Goal: Task Accomplishment & Management: Use online tool/utility

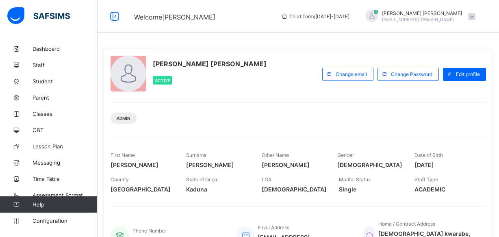
click at [48, 116] on span "Classes" at bounding box center [65, 114] width 65 height 7
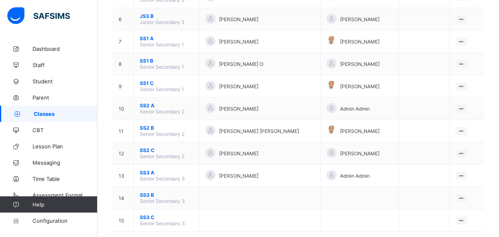
scroll to position [207, 0]
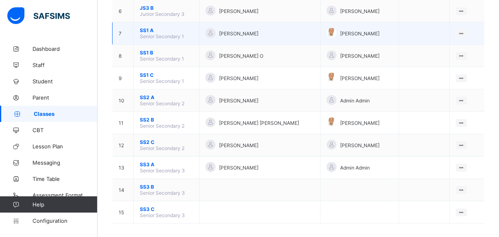
click at [149, 27] on span "SS1 A" at bounding box center [166, 30] width 53 height 6
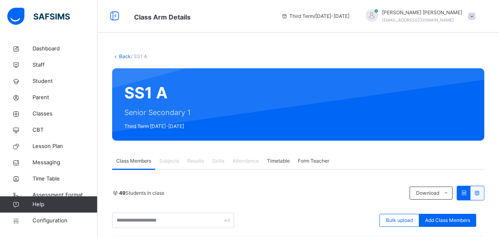
click at [476, 19] on span at bounding box center [472, 16] width 7 height 7
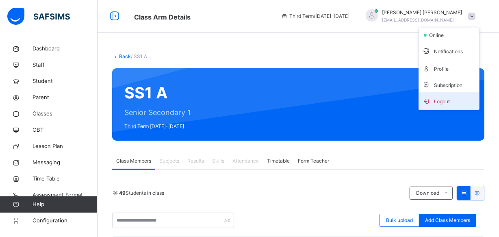
click at [447, 102] on span "Logout" at bounding box center [450, 101] width 54 height 11
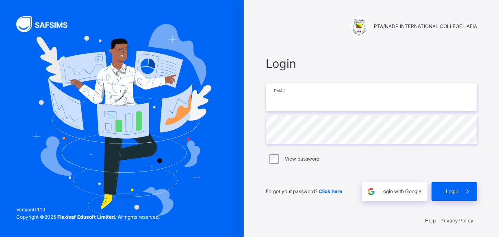
type input "**********"
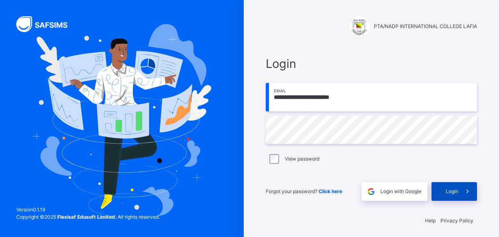
click at [455, 190] on span "Login" at bounding box center [452, 191] width 13 height 7
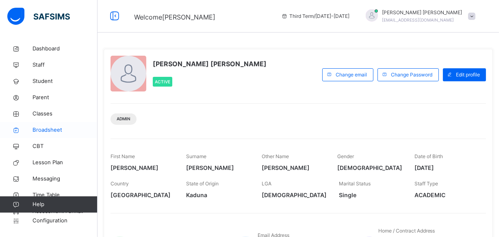
click at [47, 127] on span "Broadsheet" at bounding box center [65, 130] width 65 height 8
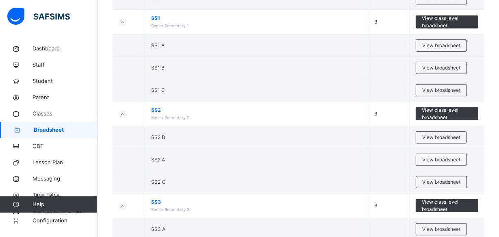
scroll to position [318, 0]
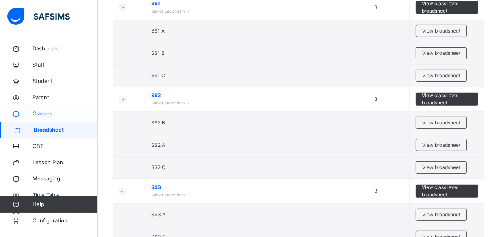
click at [45, 113] on span "Classes" at bounding box center [65, 114] width 65 height 8
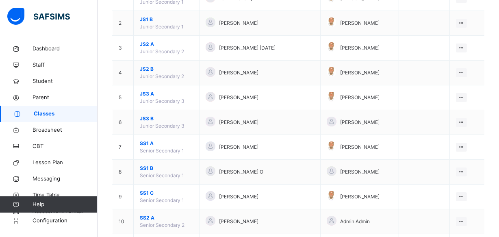
scroll to position [155, 0]
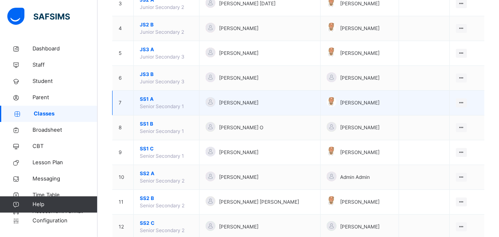
click at [154, 98] on span "SS1 A" at bounding box center [166, 99] width 53 height 7
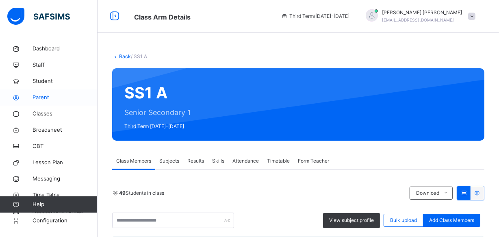
click at [26, 101] on link "Parent" at bounding box center [49, 97] width 98 height 16
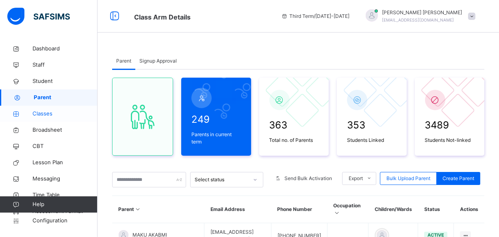
click at [50, 112] on span "Classes" at bounding box center [65, 114] width 65 height 8
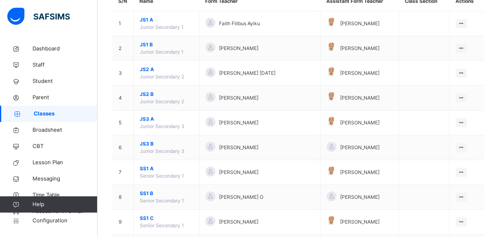
scroll to position [103, 0]
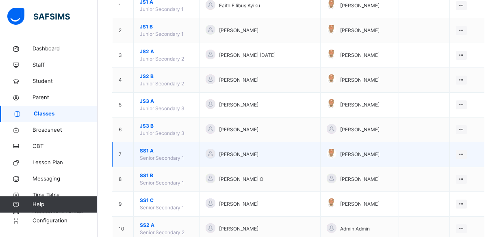
click at [155, 148] on span "SS1 A" at bounding box center [166, 150] width 53 height 7
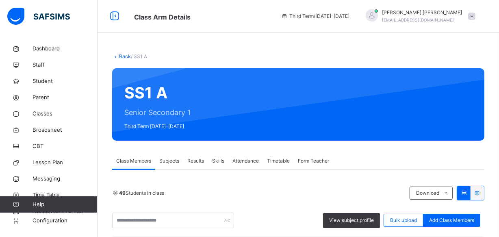
click at [190, 162] on span "Results" at bounding box center [195, 160] width 17 height 7
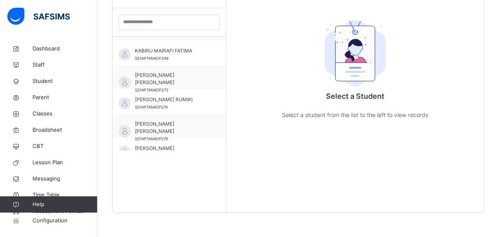
scroll to position [547, 0]
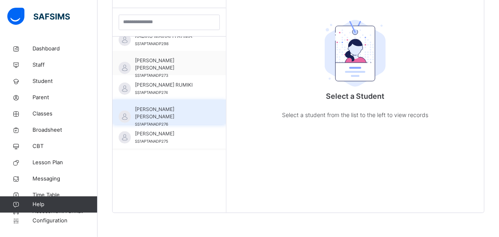
click at [175, 106] on span "[PERSON_NAME] [PERSON_NAME]" at bounding box center [171, 113] width 73 height 15
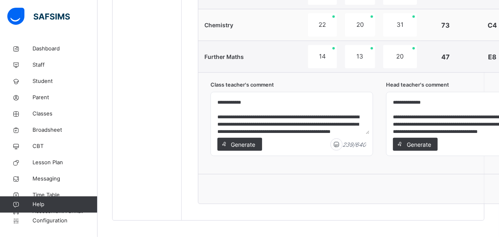
scroll to position [585, 0]
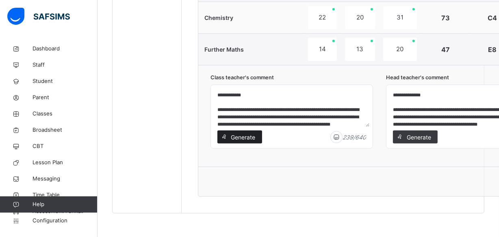
click at [250, 134] on span "Generate" at bounding box center [244, 137] width 26 height 9
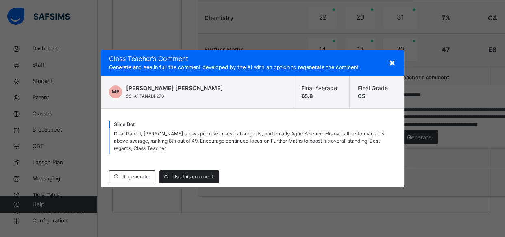
click at [185, 178] on span "Use this comment" at bounding box center [192, 176] width 41 height 7
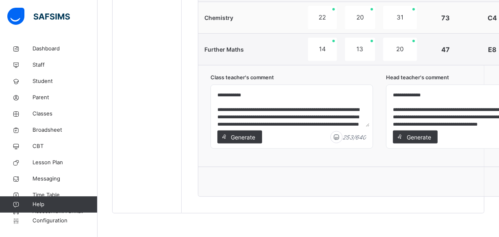
click at [240, 124] on textarea "**********" at bounding box center [291, 107] width 155 height 39
type textarea "**********"
click at [454, 114] on textarea "**********" at bounding box center [467, 107] width 155 height 39
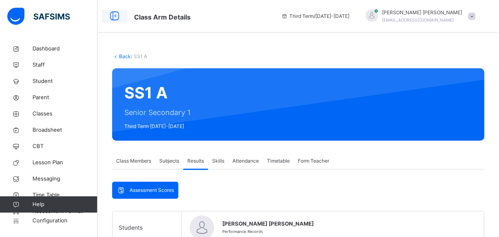
click at [111, 15] on icon at bounding box center [115, 16] width 14 height 15
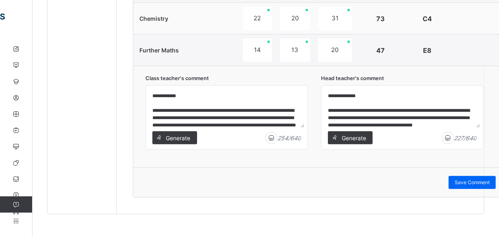
scroll to position [585, 0]
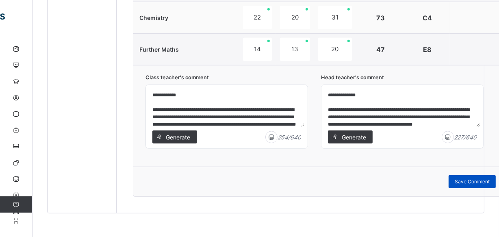
click at [476, 182] on span "Save Comment" at bounding box center [472, 181] width 35 height 7
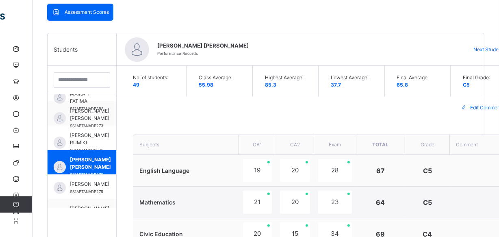
scroll to position [134, 0]
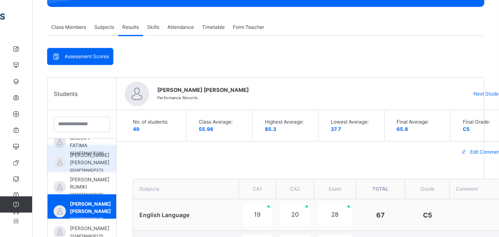
click at [92, 160] on span "[PERSON_NAME] [PERSON_NAME]" at bounding box center [89, 159] width 39 height 15
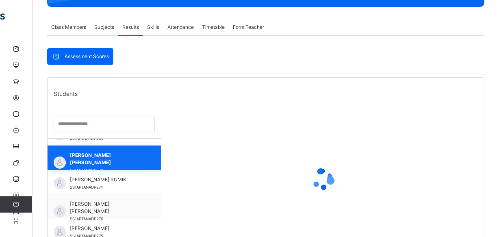
scroll to position [547, 0]
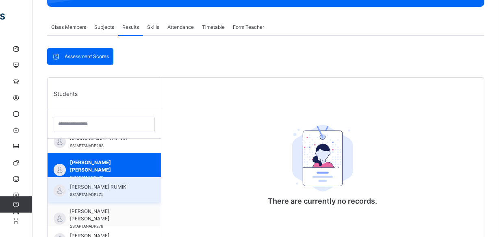
click at [100, 189] on span "[PERSON_NAME] RUMIKI" at bounding box center [106, 186] width 73 height 7
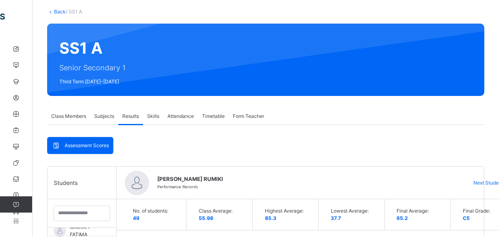
scroll to position [0, 0]
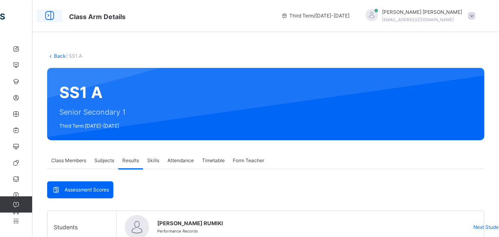
click at [48, 17] on icon at bounding box center [50, 16] width 14 height 15
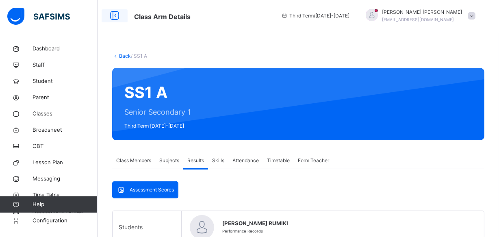
click at [112, 13] on icon at bounding box center [115, 16] width 14 height 15
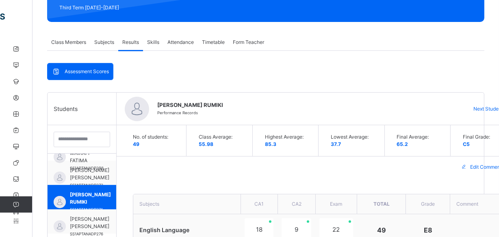
scroll to position [74, 0]
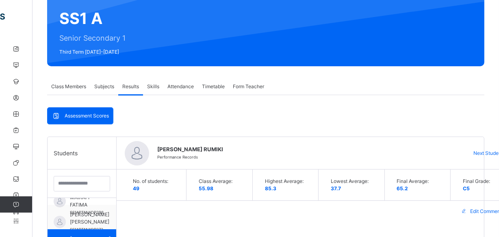
drag, startPoint x: 22, startPoint y: 17, endPoint x: 323, endPoint y: -33, distance: 305.0
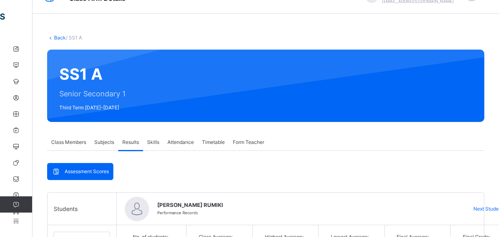
scroll to position [0, 0]
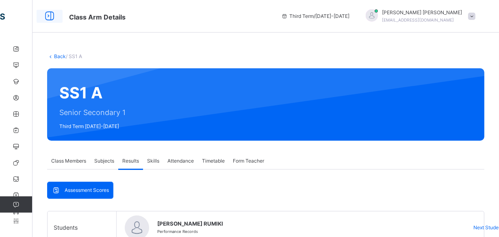
click at [49, 12] on icon at bounding box center [50, 16] width 14 height 15
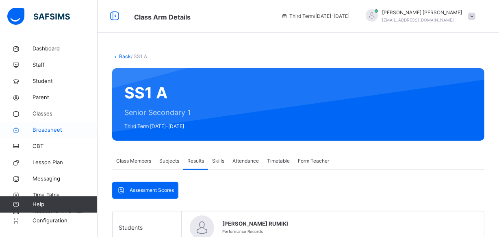
click at [48, 129] on span "Broadsheet" at bounding box center [65, 130] width 65 height 8
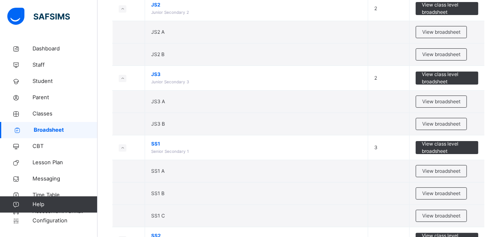
scroll to position [199, 0]
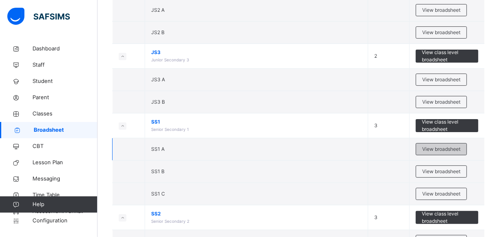
click at [439, 149] on span "View broadsheet" at bounding box center [442, 149] width 38 height 7
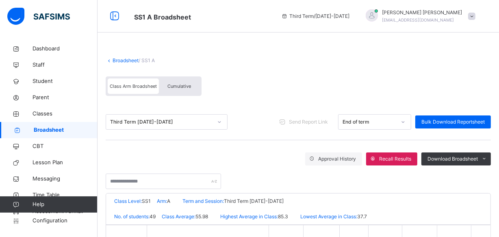
click at [179, 85] on span "Cumulative" at bounding box center [180, 86] width 24 height 6
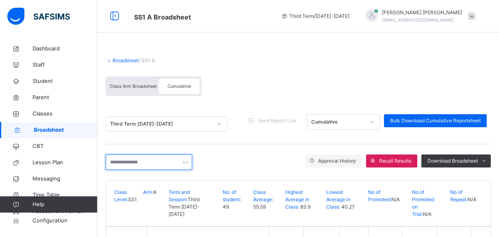
click at [111, 162] on input "text" at bounding box center [149, 162] width 87 height 15
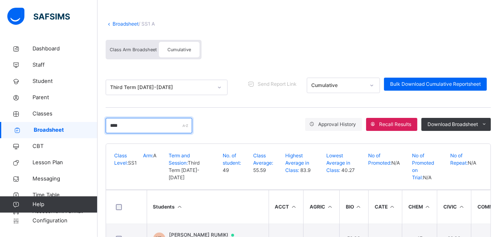
scroll to position [65, 0]
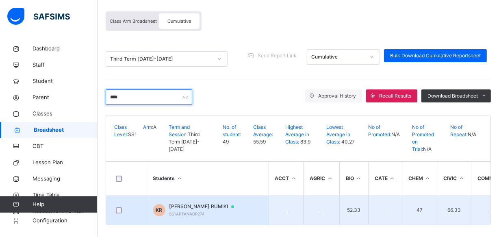
type input "****"
click at [198, 203] on span "[PERSON_NAME] RUMIKI" at bounding box center [206, 206] width 72 height 7
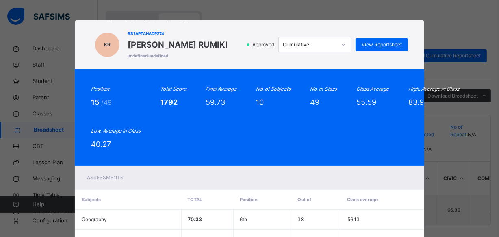
click at [447, 37] on div "KR SS1APTANADP274 [PERSON_NAME] RUMIKI undefined undefined Approved Cumulative …" at bounding box center [249, 118] width 499 height 237
click at [439, 117] on div "KR SS1APTANADP274 [PERSON_NAME] RUMIKI undefined undefined Approved Cumulative …" at bounding box center [249, 118] width 499 height 237
click at [372, 45] on span "View Reportsheet" at bounding box center [382, 44] width 40 height 7
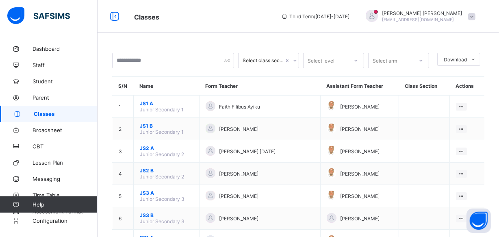
click at [254, 13] on span "Classes" at bounding box center [201, 16] width 135 height 11
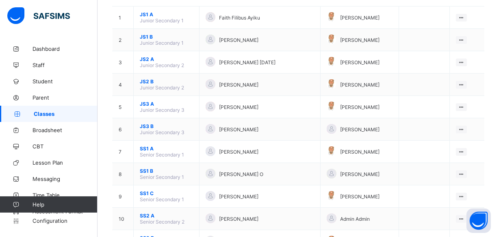
scroll to position [103, 0]
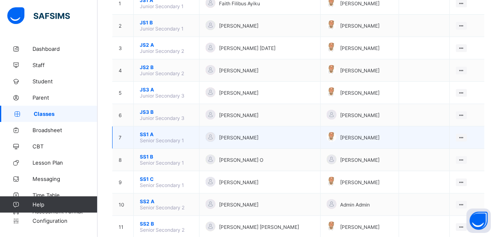
click at [161, 131] on span "SS1 A" at bounding box center [166, 134] width 53 height 6
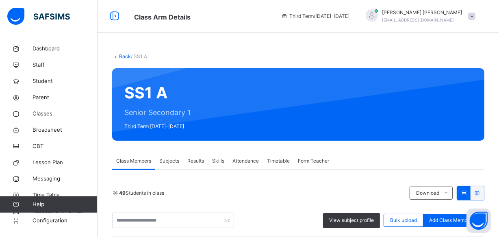
click at [196, 161] on span "Results" at bounding box center [195, 160] width 17 height 7
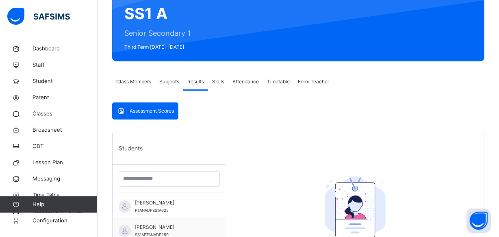
scroll to position [89, 0]
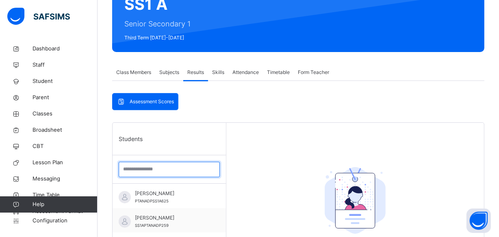
click at [124, 171] on input "search" at bounding box center [169, 169] width 101 height 15
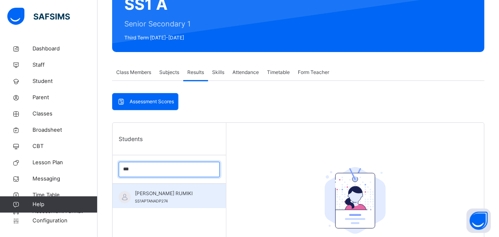
type input "***"
click at [157, 200] on span "SS1APTANADP274" at bounding box center [151, 201] width 33 height 4
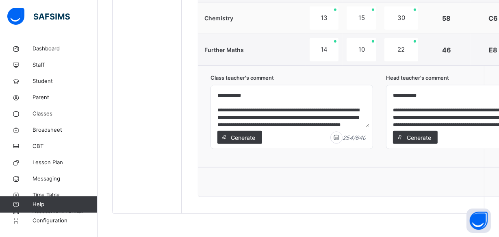
scroll to position [585, 0]
click at [246, 135] on span "Generate" at bounding box center [244, 137] width 26 height 9
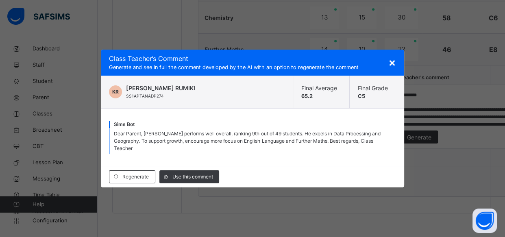
click at [227, 136] on span "Dear Parent, Kish performs well overall, ranking 9th out of 49 students. He exc…" at bounding box center [247, 141] width 266 height 21
click at [227, 137] on span "Dear Parent, Kish performs well overall, ranking 9th out of 49 students. He exc…" at bounding box center [247, 141] width 266 height 21
click at [196, 173] on span "Use this comment" at bounding box center [192, 176] width 41 height 7
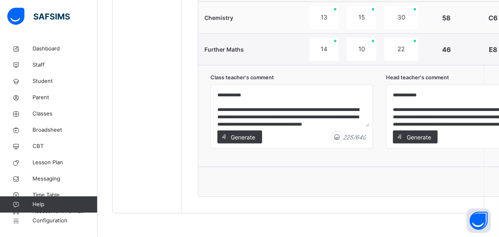
click at [301, 107] on textarea "**********" at bounding box center [291, 107] width 155 height 39
type textarea "**********"
click at [464, 107] on textarea "**********" at bounding box center [467, 107] width 155 height 39
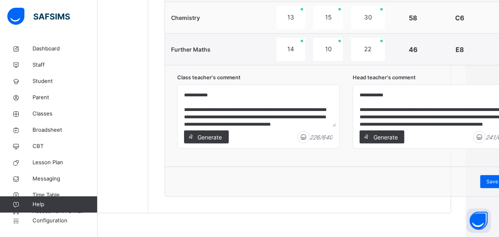
scroll to position [585, 37]
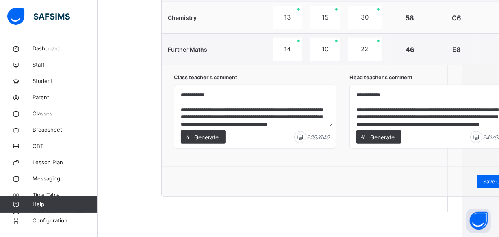
click at [473, 108] on textarea "**********" at bounding box center [430, 107] width 155 height 39
type textarea "**********"
click at [482, 181] on div "Save Comment" at bounding box center [500, 181] width 47 height 13
click at [487, 179] on span "Save Comment" at bounding box center [501, 181] width 35 height 7
